Goal: Navigation & Orientation: Understand site structure

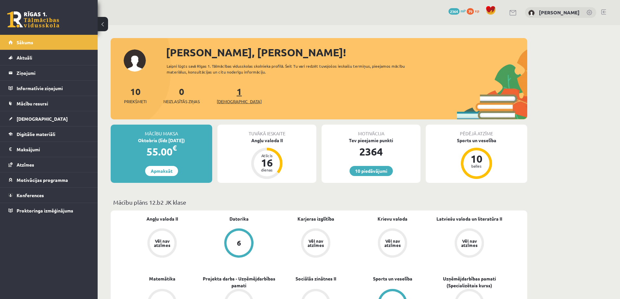
click at [225, 99] on span "[DEMOGRAPHIC_DATA]" at bounding box center [239, 101] width 45 height 7
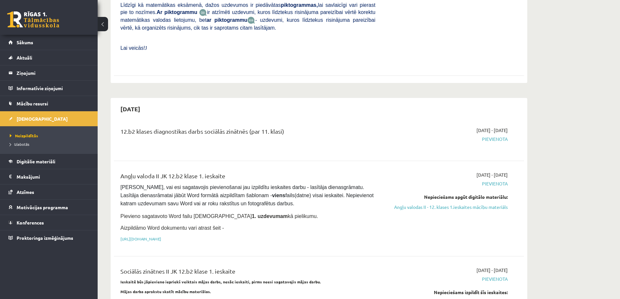
scroll to position [228, 0]
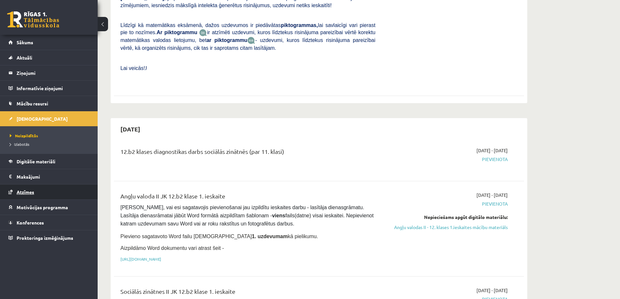
click at [24, 193] on span "Atzīmes" at bounding box center [26, 192] width 18 height 6
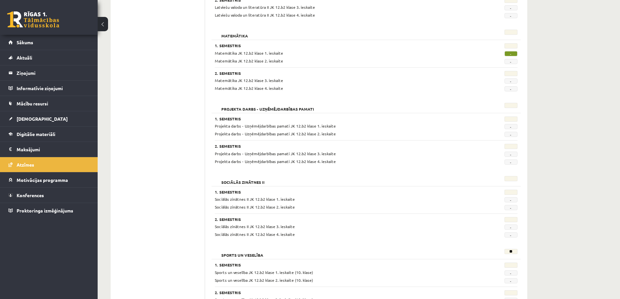
scroll to position [358, 0]
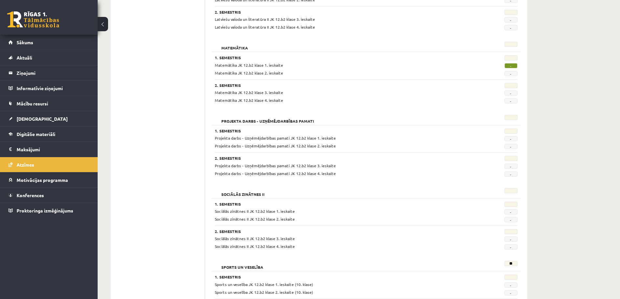
click at [510, 65] on span "-" at bounding box center [510, 65] width 13 height 5
click at [513, 64] on span "-" at bounding box center [510, 65] width 13 height 5
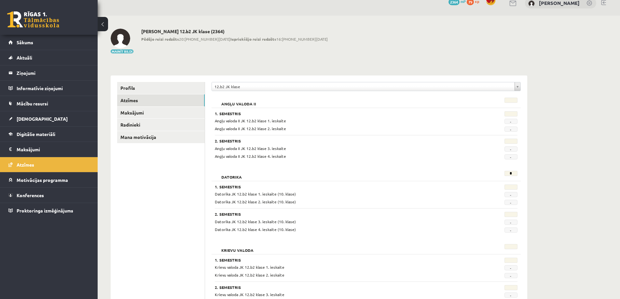
scroll to position [0, 0]
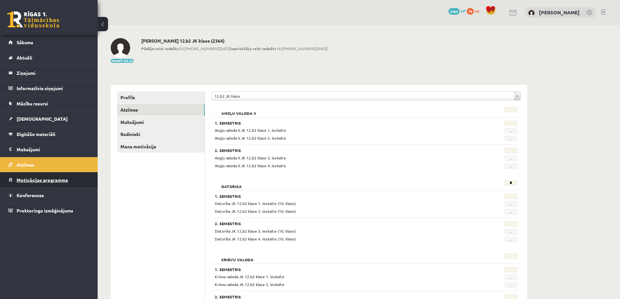
click at [25, 181] on span "Motivācijas programma" at bounding box center [42, 180] width 51 height 6
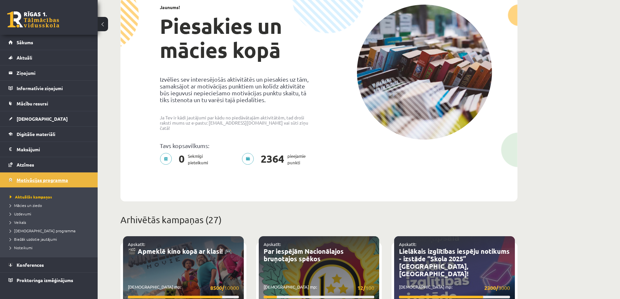
scroll to position [33, 0]
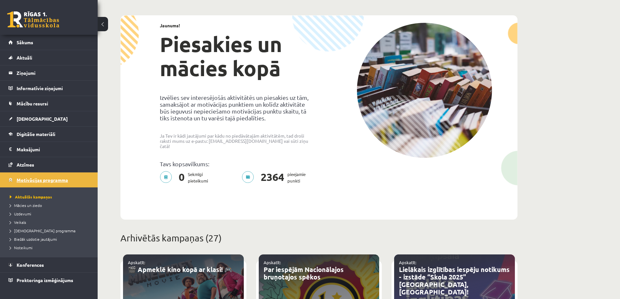
click at [27, 181] on span "Motivācijas programma" at bounding box center [42, 180] width 51 height 6
click at [28, 263] on span "Konferences" at bounding box center [30, 265] width 27 height 6
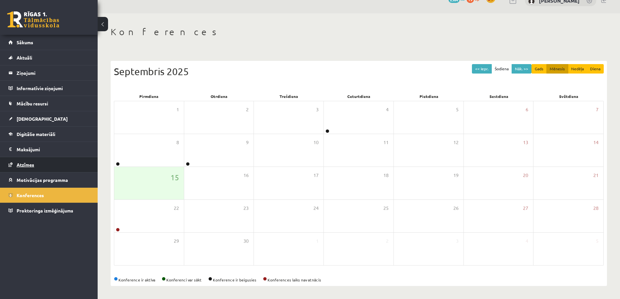
scroll to position [12, 0]
click at [26, 117] on span "[DEMOGRAPHIC_DATA]" at bounding box center [42, 119] width 51 height 6
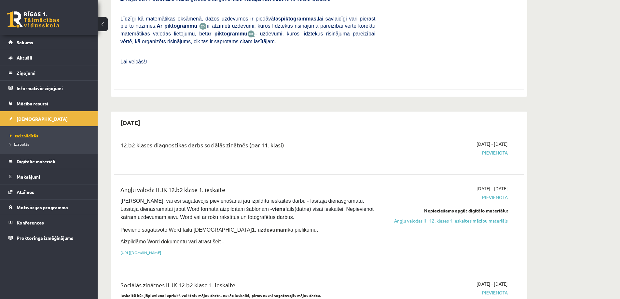
scroll to position [240, 0]
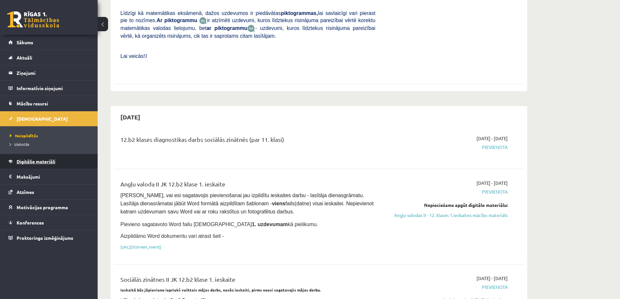
click at [22, 162] on span "Digitālie materiāli" at bounding box center [36, 161] width 39 height 6
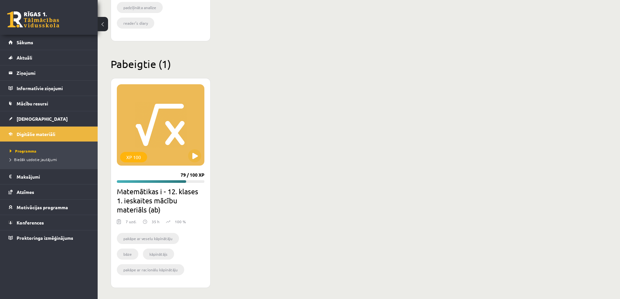
scroll to position [769, 0]
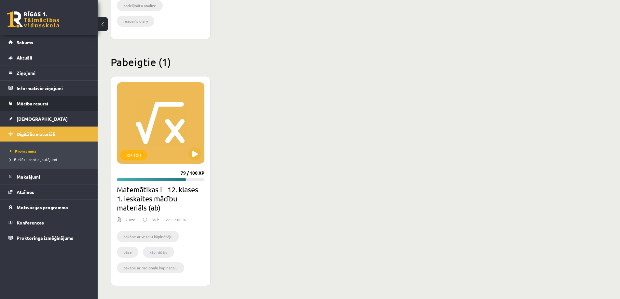
click at [34, 103] on span "Mācību resursi" at bounding box center [33, 104] width 32 height 6
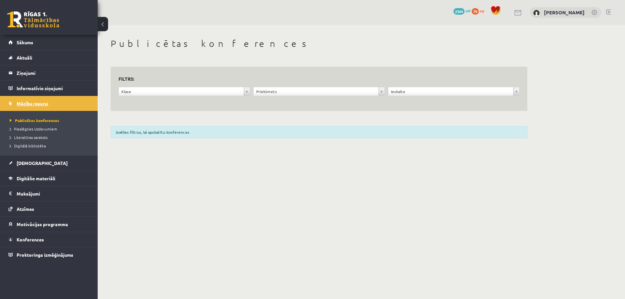
click at [25, 102] on span "Mācību resursi" at bounding box center [33, 104] width 32 height 6
click at [34, 88] on legend "Informatīvie ziņojumi 0" at bounding box center [53, 88] width 73 height 15
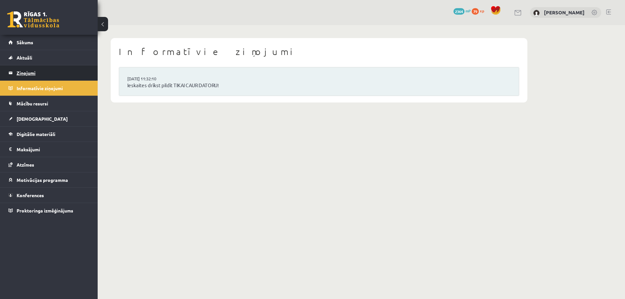
click at [27, 74] on legend "Ziņojumi 0" at bounding box center [53, 72] width 73 height 15
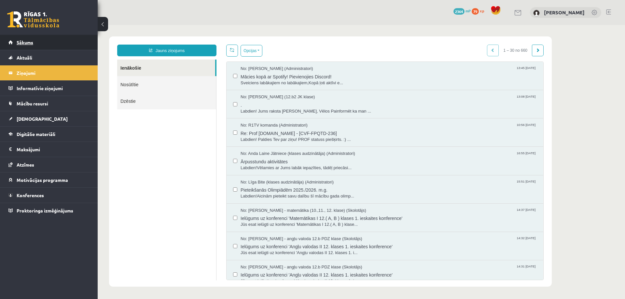
click at [34, 42] on link "Sākums" at bounding box center [48, 42] width 81 height 15
